Goal: Task Accomplishment & Management: Use online tool/utility

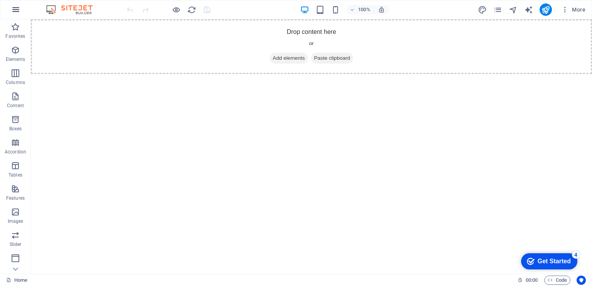
click at [17, 11] on icon "button" at bounding box center [15, 9] width 9 height 9
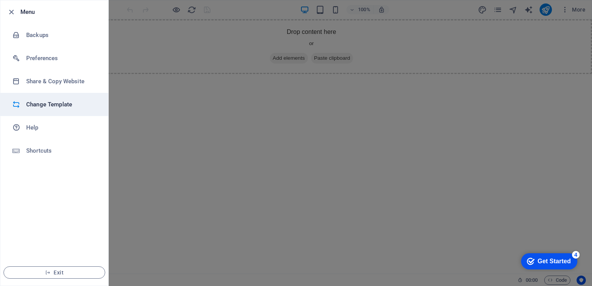
click at [41, 106] on h6 "Change Template" at bounding box center [61, 104] width 71 height 9
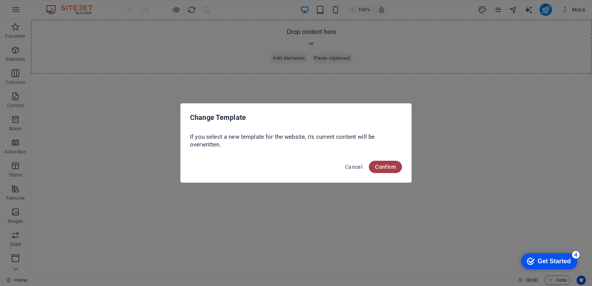
click at [381, 165] on span "Confirm" at bounding box center [385, 167] width 21 height 6
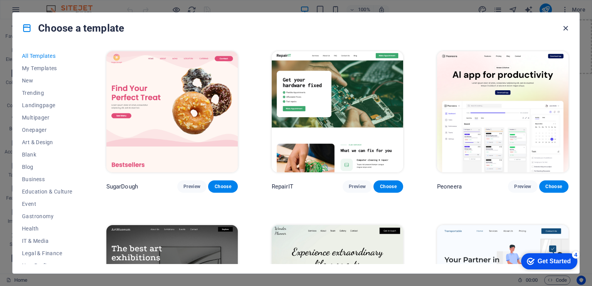
click at [567, 27] on icon "button" at bounding box center [565, 28] width 9 height 9
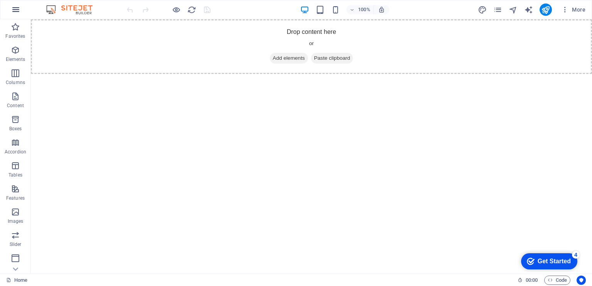
click at [17, 7] on icon "button" at bounding box center [15, 9] width 9 height 9
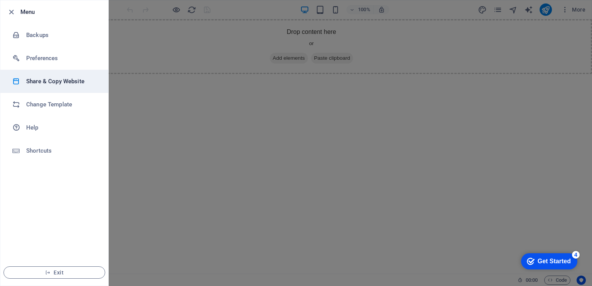
click at [55, 80] on h6 "Share & Copy Website" at bounding box center [61, 81] width 71 height 9
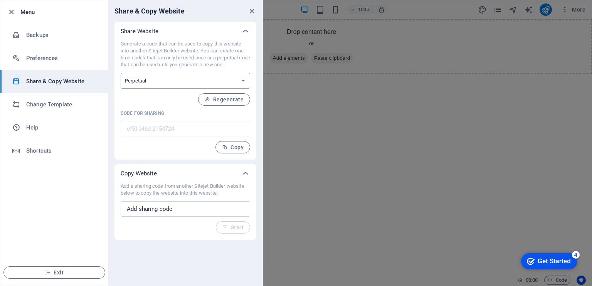
click at [209, 77] on select "One-time Perpetual" at bounding box center [186, 81] width 130 height 16
select select "onetime"
click at [121, 73] on select "One-time Perpetual" at bounding box center [186, 81] width 130 height 16
click at [192, 59] on p "Generate a code that can be used to copy this website into another Sitejet Buil…" at bounding box center [186, 54] width 130 height 28
click at [221, 100] on span "Generate" at bounding box center [226, 99] width 33 height 6
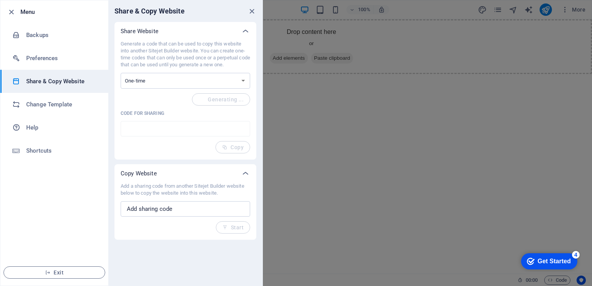
type input "5fefc610-2154724"
click at [185, 208] on input "text" at bounding box center [186, 208] width 130 height 15
paste input "<!doctype html> <html lang="en"> <head> <meta charset="utf-8" /> <meta name="vi…"
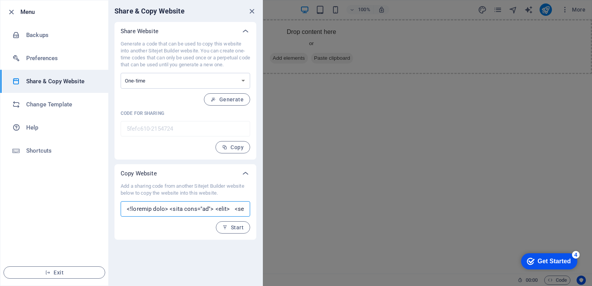
scroll to position [0, 69000]
type input "<!doctype html> <html lang="en"> <head> <meta charset="utf-8" /> <meta name="vi…"
click at [228, 223] on button "Start" at bounding box center [233, 227] width 34 height 12
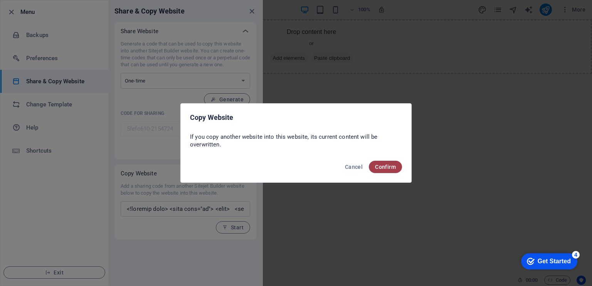
click at [396, 170] on button "Confirm" at bounding box center [385, 167] width 33 height 12
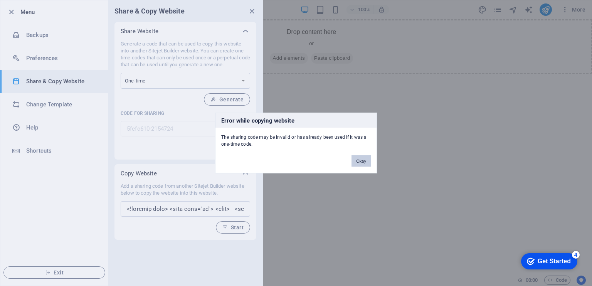
click at [364, 161] on button "Okay" at bounding box center [361, 161] width 19 height 12
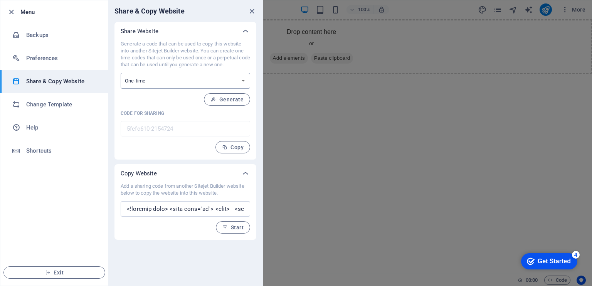
click at [243, 76] on select "One-time Perpetual" at bounding box center [186, 81] width 130 height 16
select select "perpetual"
click at [121, 73] on select "One-time Perpetual" at bounding box center [186, 81] width 130 height 16
type input "cf51b46d-2154724"
click at [236, 225] on span "Start" at bounding box center [232, 227] width 21 height 6
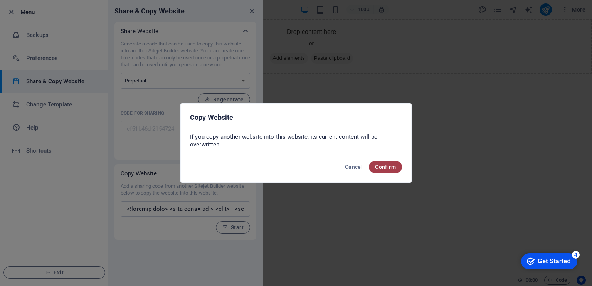
click at [398, 169] on button "Confirm" at bounding box center [385, 167] width 33 height 12
click at [383, 165] on span "Confirm" at bounding box center [385, 167] width 21 height 6
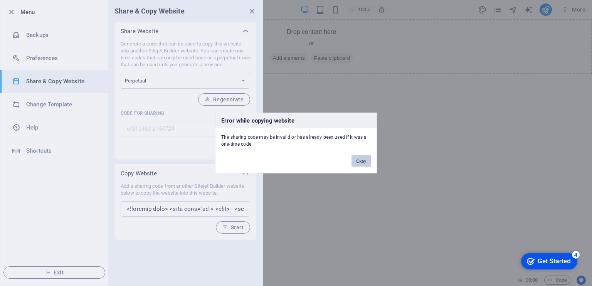
click at [361, 160] on button "Okay" at bounding box center [361, 161] width 19 height 12
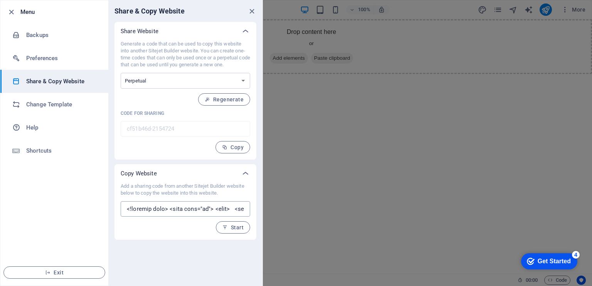
click at [171, 209] on input "text" at bounding box center [186, 208] width 130 height 15
paste input "https://chatgpt.com/share/68ba76ae-74c8-800f-a365-b09410890334"
type input "https://chatgpt.com/share/68ba76ae-74c8-800f-a365-b09410890334"
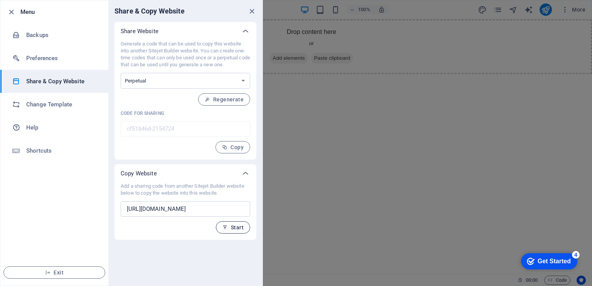
click at [235, 224] on span "Start" at bounding box center [232, 227] width 21 height 6
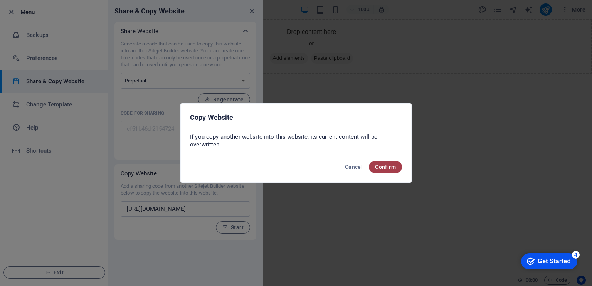
click at [382, 171] on button "Confirm" at bounding box center [385, 167] width 33 height 12
click at [385, 168] on span "Confirm" at bounding box center [381, 167] width 30 height 6
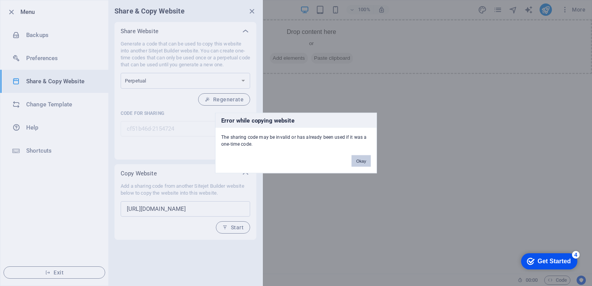
click at [357, 160] on button "Okay" at bounding box center [361, 161] width 19 height 12
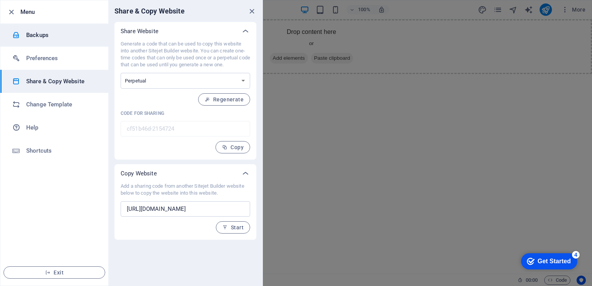
click at [66, 37] on h6 "Backups" at bounding box center [61, 34] width 71 height 9
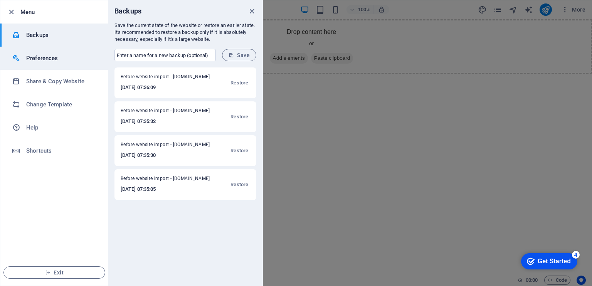
click at [29, 57] on h6 "Preferences" at bounding box center [61, 58] width 71 height 9
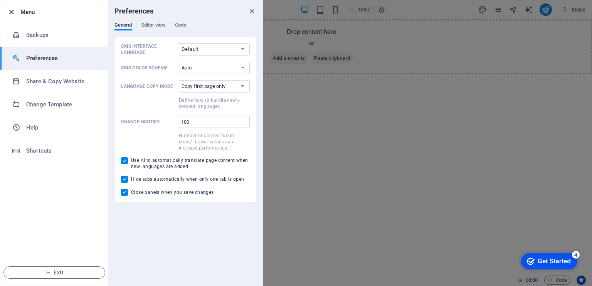
click at [11, 11] on icon "button" at bounding box center [11, 12] width 9 height 9
